Goal: Find specific page/section: Find specific page/section

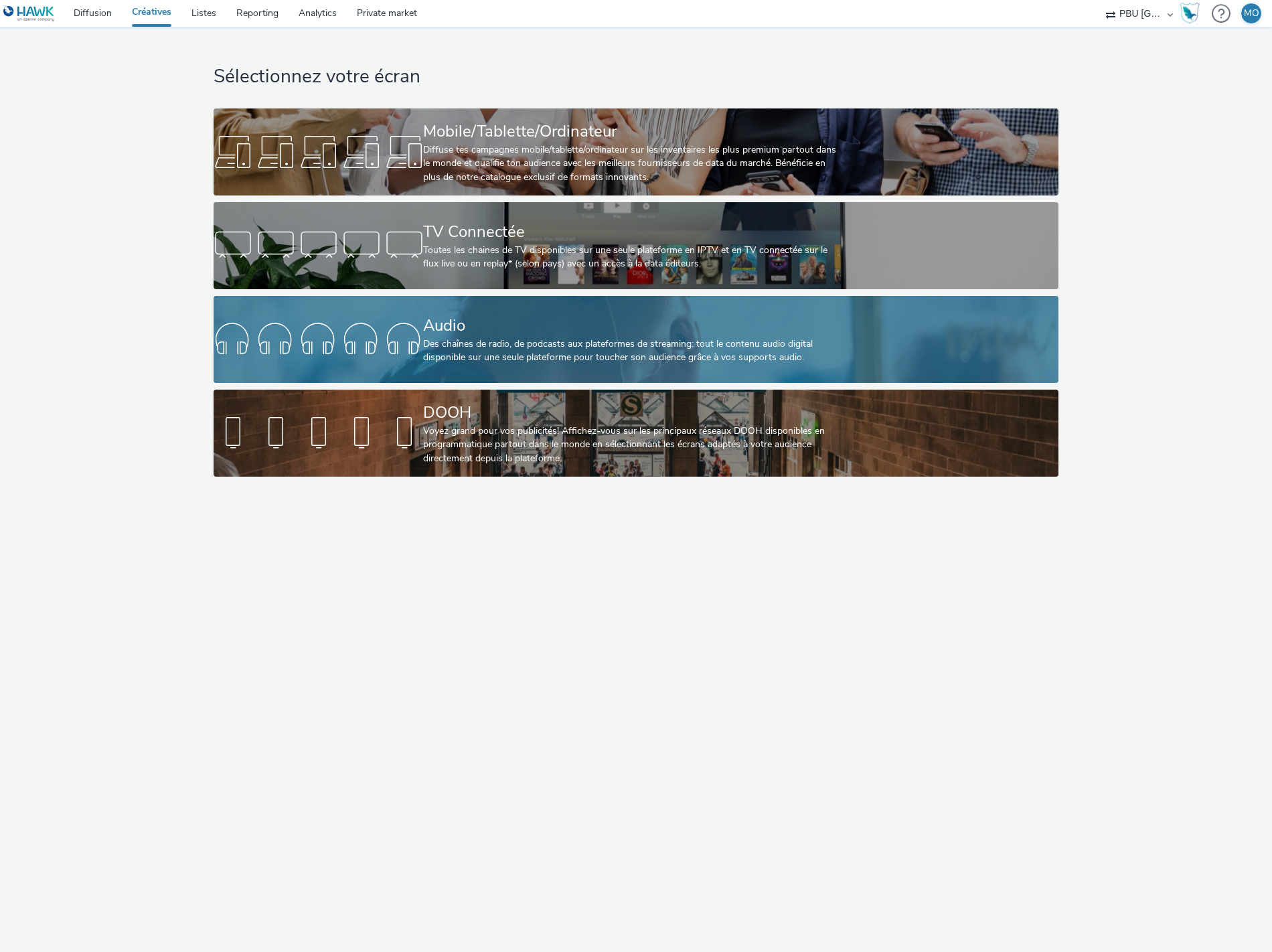
click at [492, 346] on div "Des chaînes de radio, de podcasts aux plateformes de streaming: tout le contenu…" at bounding box center [633, 351] width 420 height 27
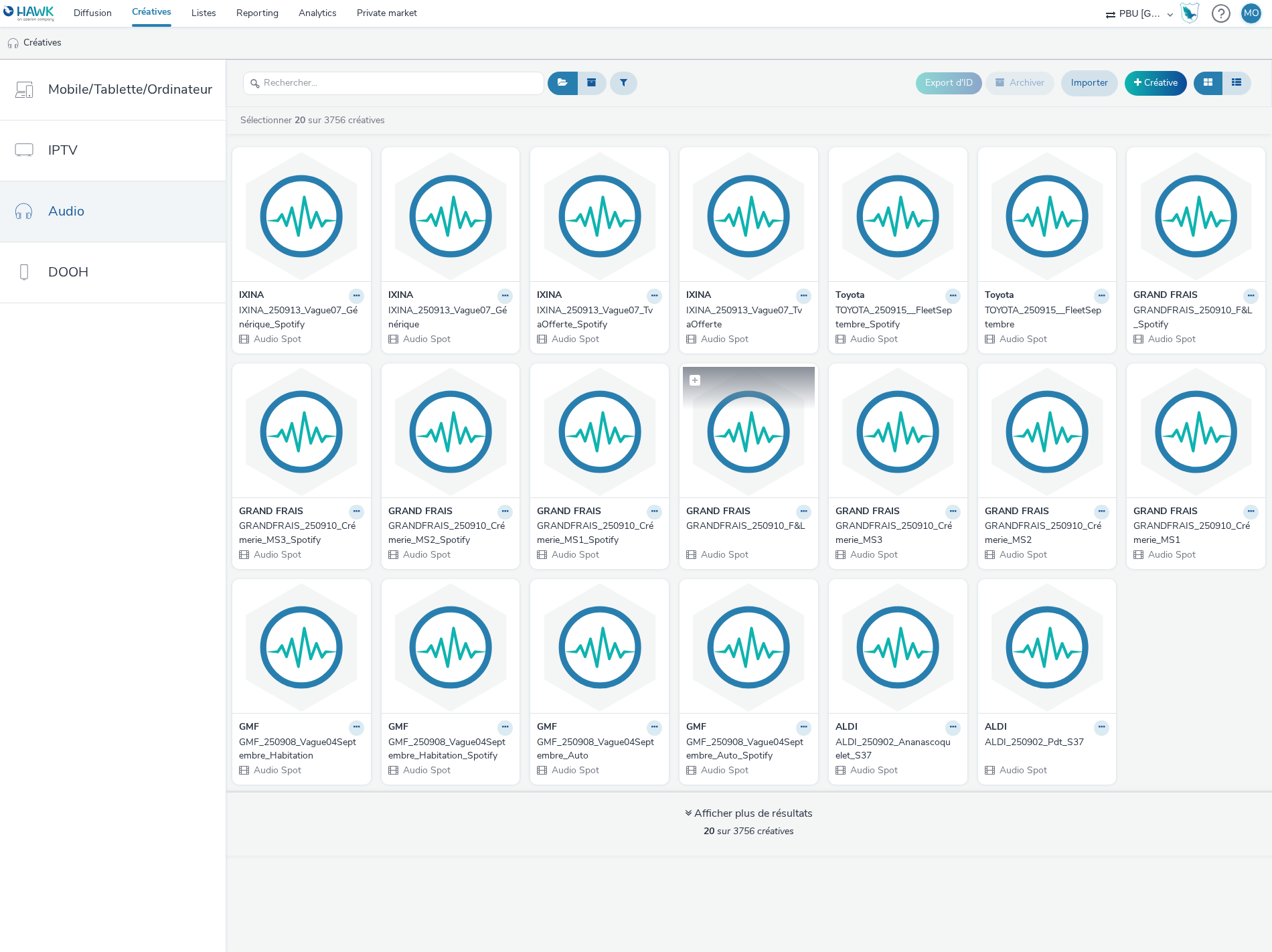
click at [745, 453] on img at bounding box center [749, 432] width 132 height 130
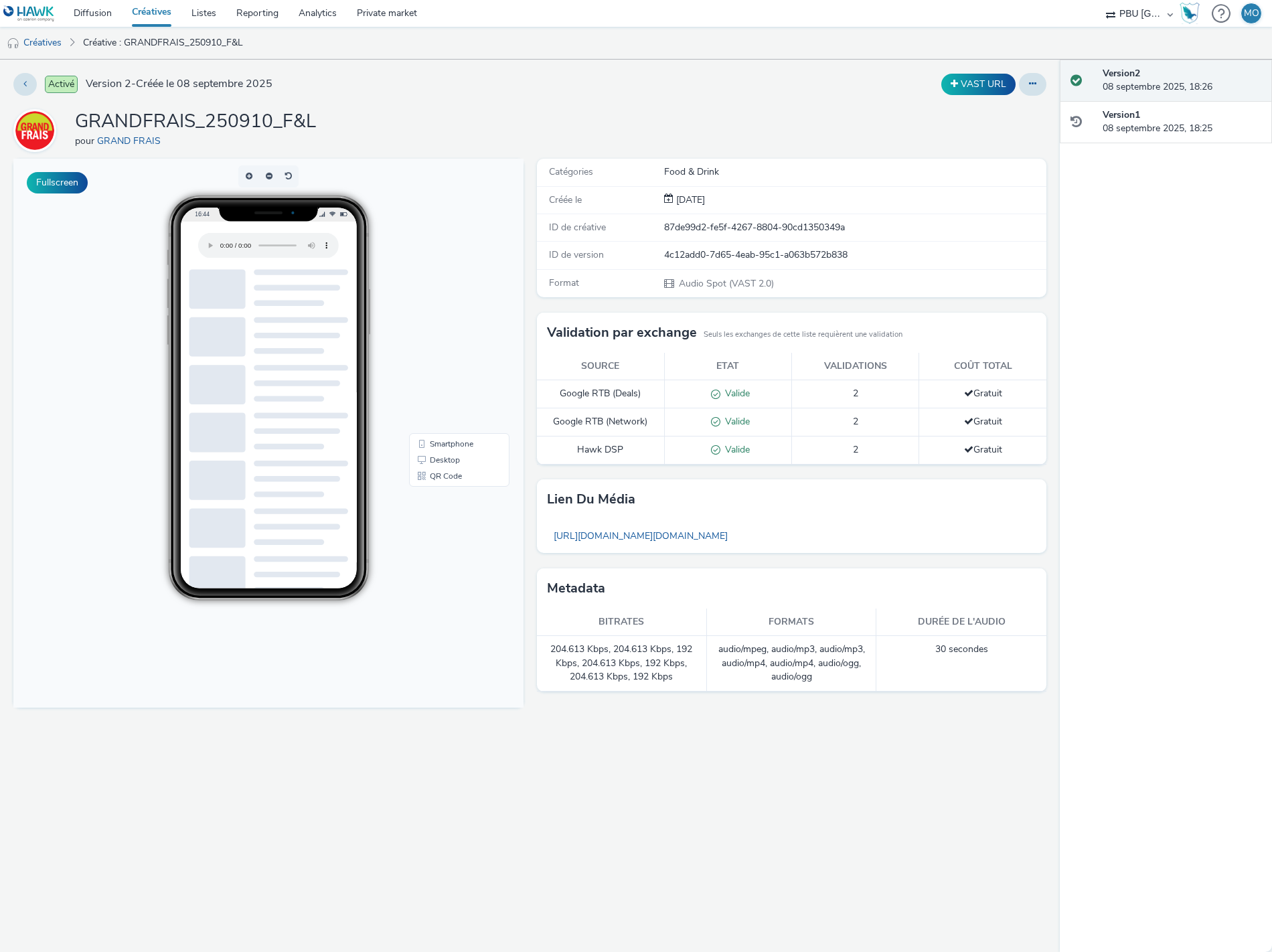
click at [713, 283] on span "Audio Spot (VAST 2.0)" at bounding box center [726, 284] width 96 height 13
drag, startPoint x: 713, startPoint y: 283, endPoint x: 753, endPoint y: 281, distance: 40.0
click at [753, 281] on span "Audio Spot (VAST 2.0)" at bounding box center [726, 284] width 96 height 13
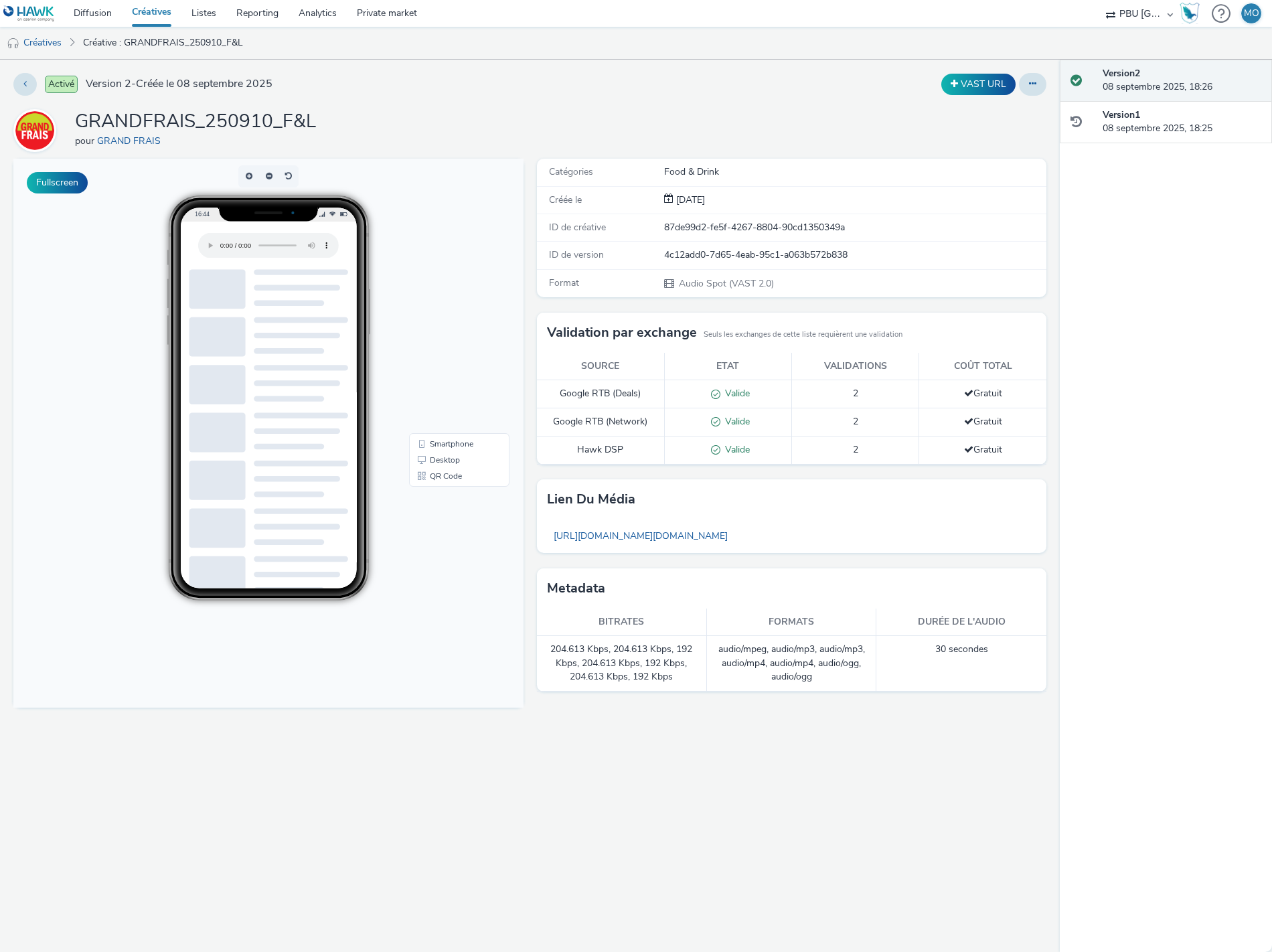
click at [145, 9] on link "Créatives" at bounding box center [151, 13] width 60 height 27
